Goal: Find specific page/section: Find specific page/section

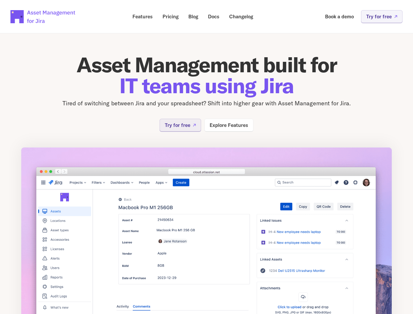
click at [206, 157] on img at bounding box center [206, 241] width 371 height 189
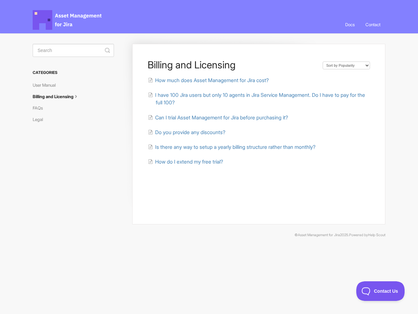
click at [373, 25] on link "Contact" at bounding box center [373, 25] width 25 height 18
click at [108, 50] on icon "submit" at bounding box center [107, 50] width 5 height 5
click at [381, 291] on span "Contact Us" at bounding box center [381, 291] width 48 height 5
